Goal: Information Seeking & Learning: Learn about a topic

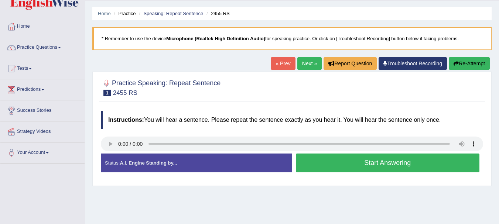
scroll to position [20, 0]
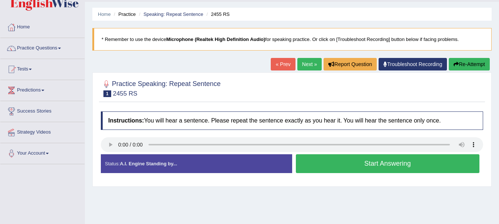
click at [298, 64] on link "Next »" at bounding box center [309, 64] width 24 height 13
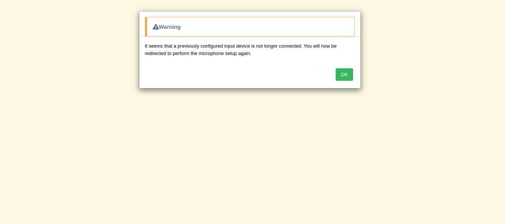
click at [345, 75] on button "OK" at bounding box center [343, 74] width 17 height 13
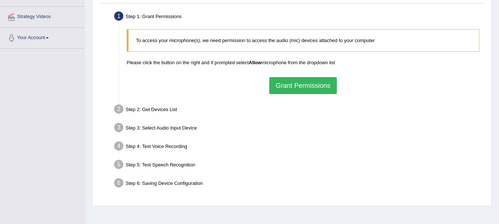
scroll to position [136, 0]
click at [293, 79] on button "Grant Permissions" at bounding box center [302, 84] width 67 height 17
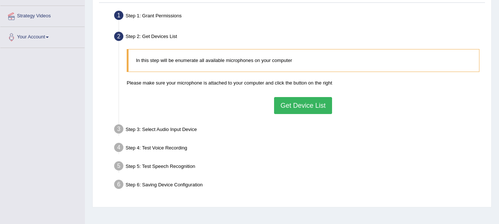
click at [301, 106] on button "Get Device List" at bounding box center [303, 105] width 58 height 17
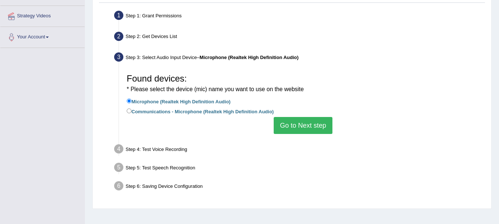
click at [296, 126] on button "Go to Next step" at bounding box center [303, 125] width 59 height 17
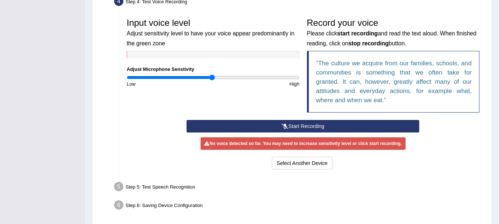
scroll to position [240, 0]
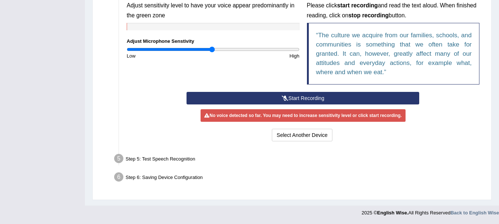
click at [307, 100] on button "Start Recording" at bounding box center [303, 98] width 233 height 13
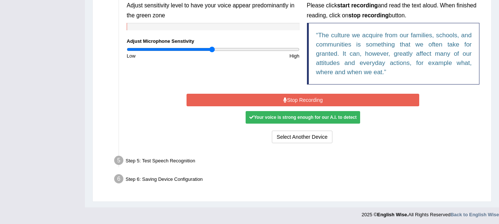
click at [309, 101] on button "Stop Recording" at bounding box center [303, 100] width 233 height 13
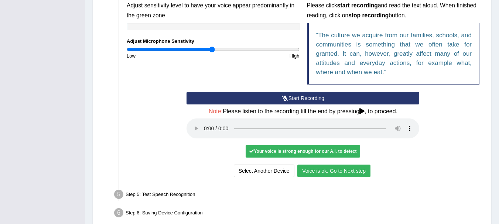
click at [348, 169] on button "Voice is ok. Go to Next step" at bounding box center [333, 171] width 73 height 13
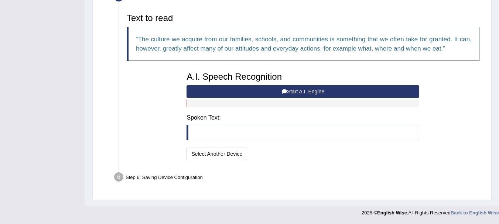
scroll to position [238, 0]
click at [273, 93] on button "Start A.I. Engine" at bounding box center [303, 91] width 233 height 13
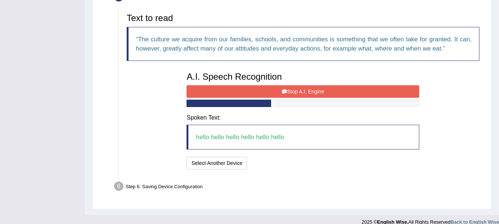
click at [307, 93] on button "Stop A.I. Engine" at bounding box center [303, 91] width 233 height 13
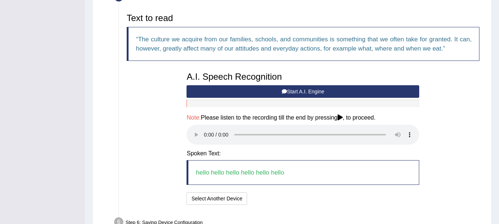
click at [339, 120] on h4 "Note: Please listen to the recording till the end by pressing , to proceed." at bounding box center [303, 117] width 233 height 7
drag, startPoint x: 344, startPoint y: 113, endPoint x: 343, endPoint y: 117, distance: 4.4
click at [343, 117] on div "A.I. Speech Recognition Start A.I. Engine Stop A.I. Engine Note: Please listen …" at bounding box center [303, 137] width 240 height 139
click at [343, 117] on icon at bounding box center [340, 117] width 5 height 6
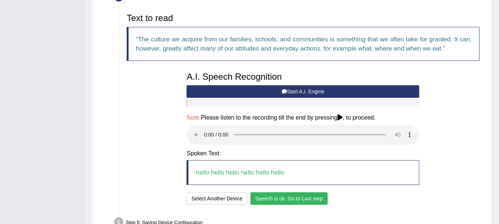
click at [290, 196] on button "Speech is ok. Go to Last step" at bounding box center [288, 198] width 77 height 13
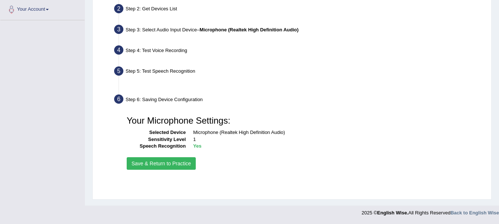
scroll to position [164, 0]
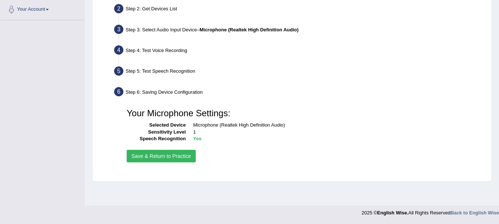
click at [173, 150] on button "Save & Return to Practice" at bounding box center [161, 156] width 69 height 13
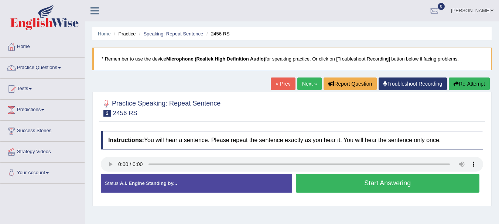
click at [325, 188] on button "Start Answering" at bounding box center [388, 183] width 184 height 19
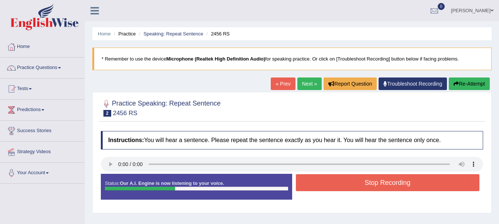
click at [325, 188] on button "Stop Recording" at bounding box center [388, 182] width 184 height 17
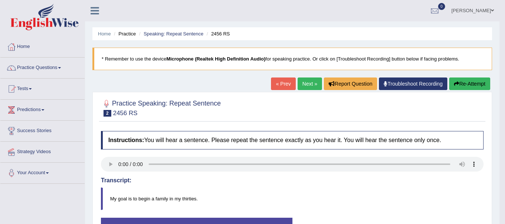
click at [446, 27] on body "Toggle navigation Home Practice Questions Speaking Practice Read Aloud Repeat S…" at bounding box center [252, 112] width 505 height 224
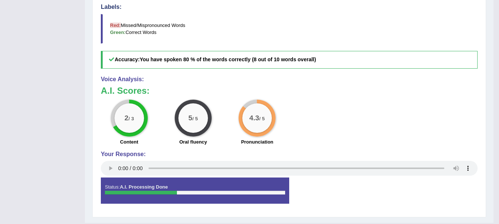
scroll to position [62, 0]
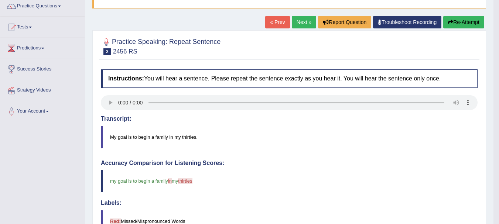
click at [496, 163] on html "Toggle navigation Home Practice Questions Speaking Practice Read Aloud Repeat S…" at bounding box center [249, 50] width 499 height 224
click at [297, 22] on link "Next »" at bounding box center [304, 22] width 24 height 13
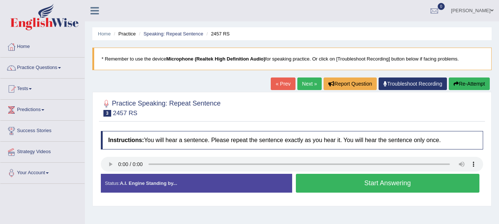
click at [382, 189] on button "Start Answering" at bounding box center [388, 183] width 184 height 19
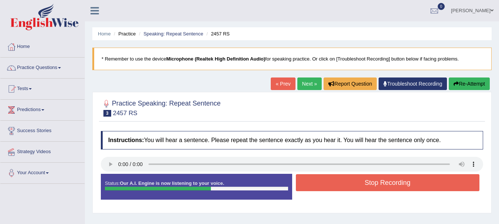
click at [382, 189] on button "Stop Recording" at bounding box center [388, 182] width 184 height 17
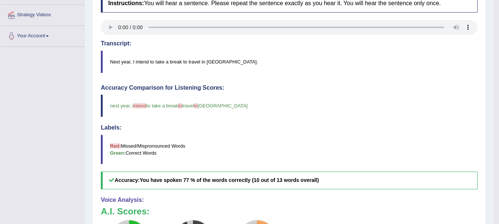
scroll to position [62, 0]
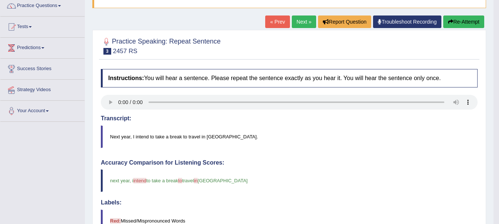
click at [297, 18] on link "Next »" at bounding box center [304, 22] width 24 height 13
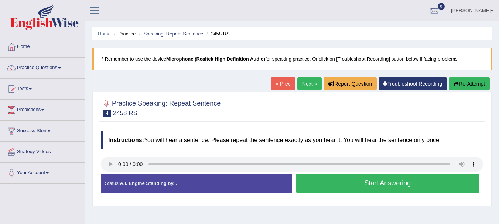
click at [331, 186] on button "Start Answering" at bounding box center [388, 183] width 184 height 19
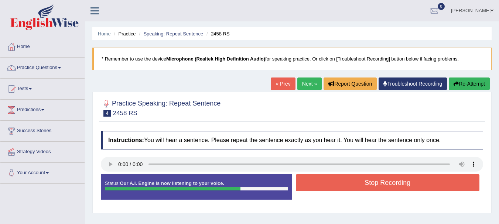
click at [379, 184] on button "Stop Recording" at bounding box center [388, 182] width 184 height 17
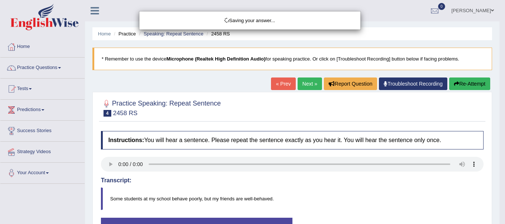
click at [499, 73] on div "Saving your answer..." at bounding box center [252, 112] width 505 height 224
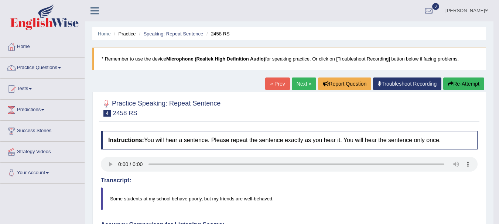
drag, startPoint x: 501, startPoint y: 73, endPoint x: 504, endPoint y: 80, distance: 7.3
click at [499, 80] on html "Toggle navigation Home Practice Questions Speaking Practice Read Aloud Repeat S…" at bounding box center [249, 112] width 499 height 224
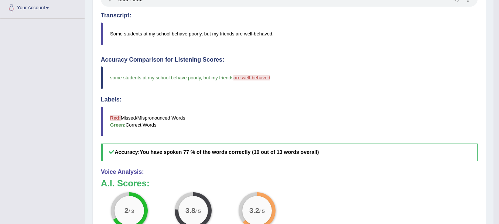
scroll to position [175, 0]
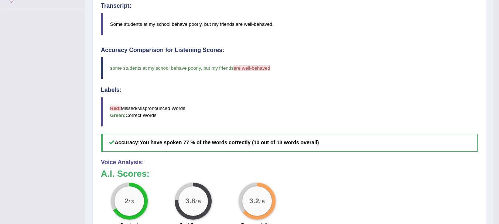
drag, startPoint x: 496, startPoint y: 154, endPoint x: 501, endPoint y: 145, distance: 10.3
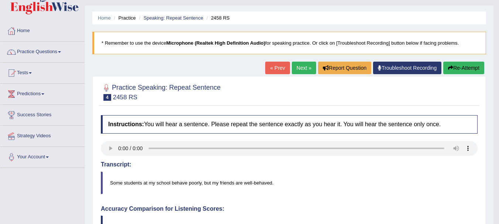
scroll to position [15, 0]
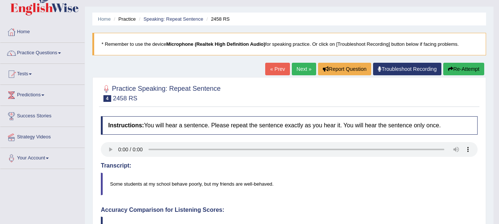
click at [296, 73] on link "Next »" at bounding box center [304, 69] width 24 height 13
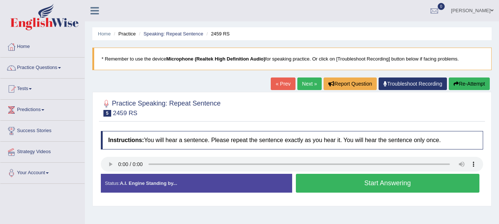
click at [395, 187] on button "Start Answering" at bounding box center [388, 183] width 184 height 19
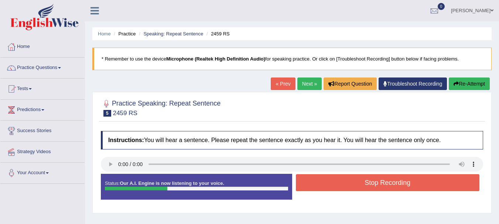
click at [351, 188] on button "Stop Recording" at bounding box center [388, 182] width 184 height 17
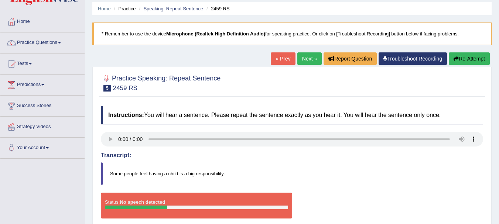
scroll to position [24, 0]
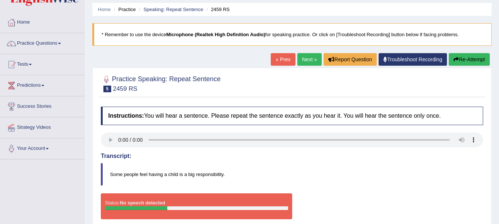
click at [470, 63] on button "Re-Attempt" at bounding box center [469, 59] width 41 height 13
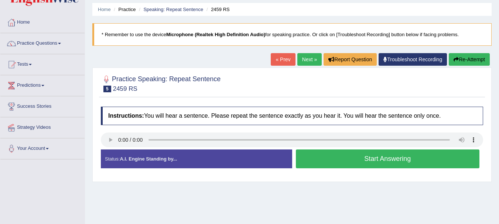
click at [305, 157] on button "Start Answering" at bounding box center [388, 159] width 184 height 19
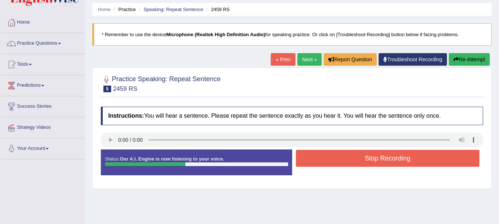
click at [305, 157] on button "Stop Recording" at bounding box center [388, 158] width 184 height 17
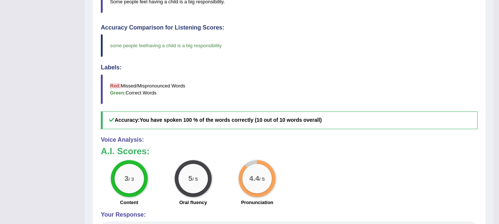
scroll to position [250, 0]
